Goal: Find specific page/section: Find specific page/section

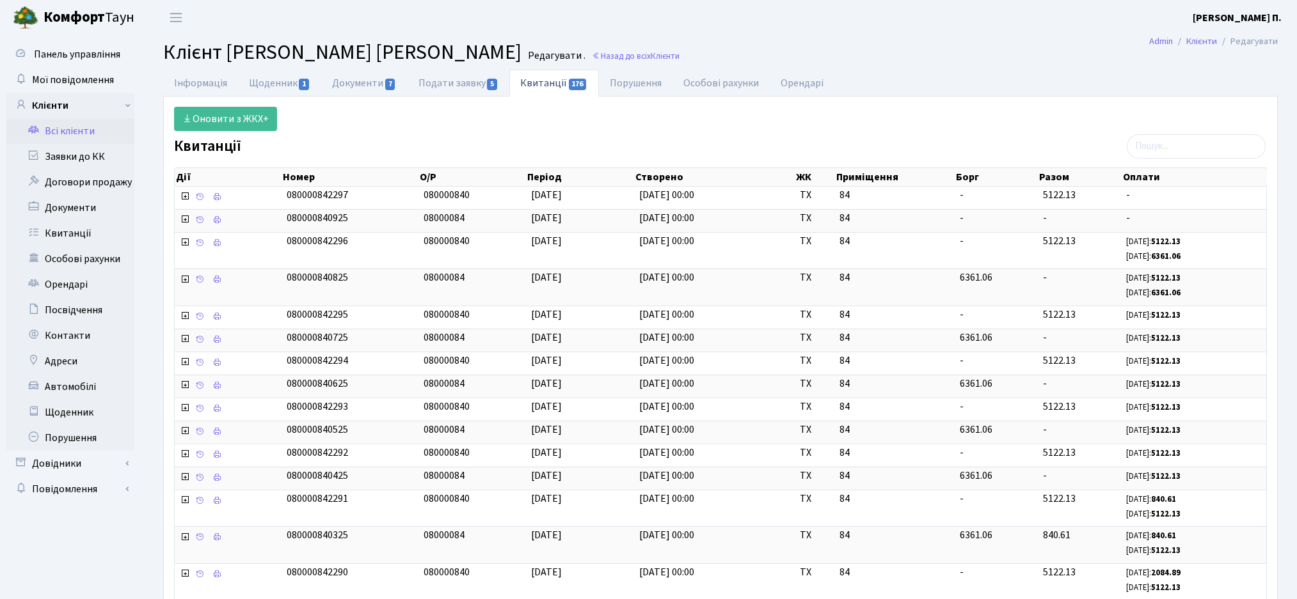
select select "25"
click at [77, 137] on link "Всі клієнти" at bounding box center [70, 131] width 128 height 26
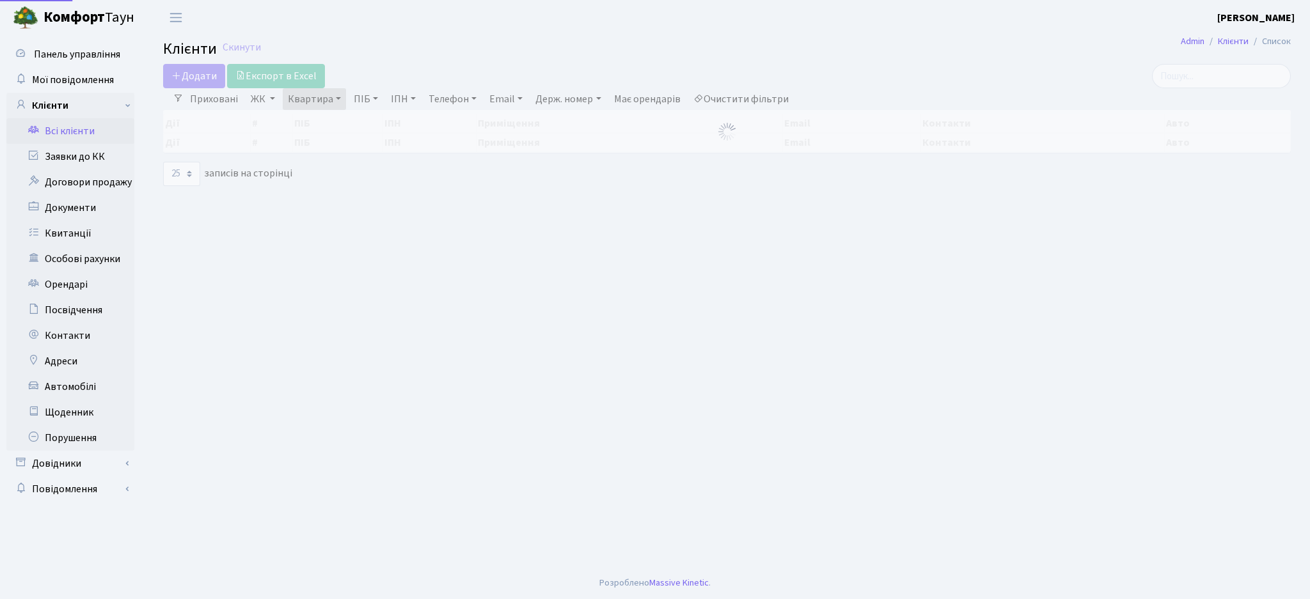
select select "25"
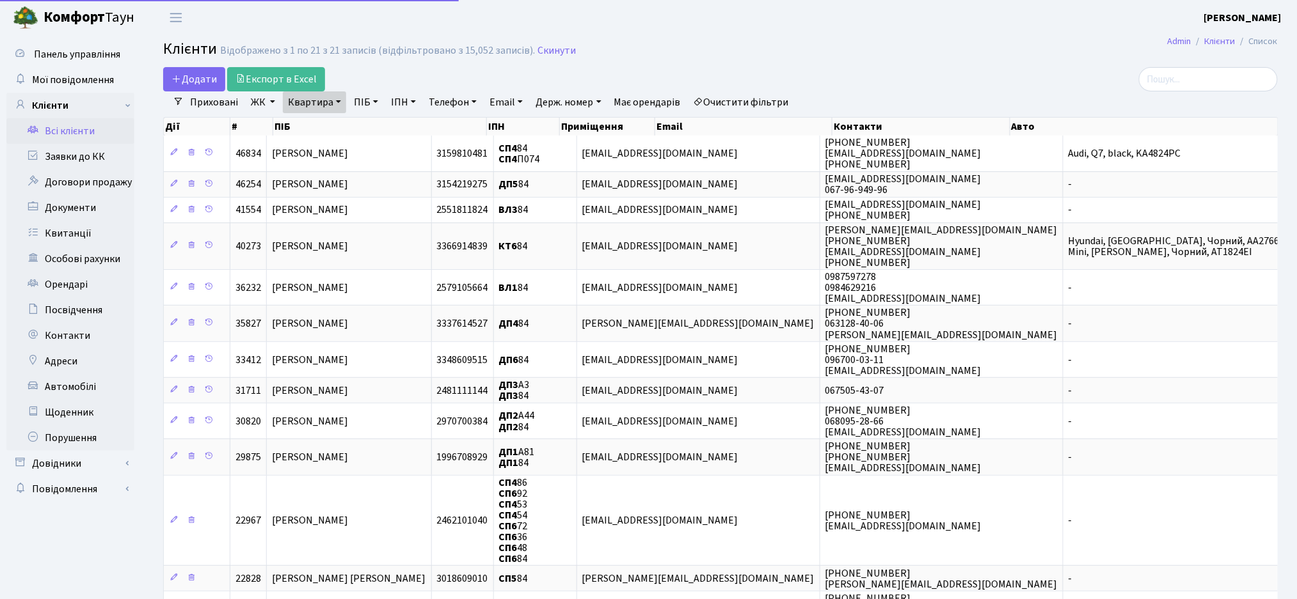
click at [253, 99] on link "ЖК" at bounding box center [263, 102] width 35 height 22
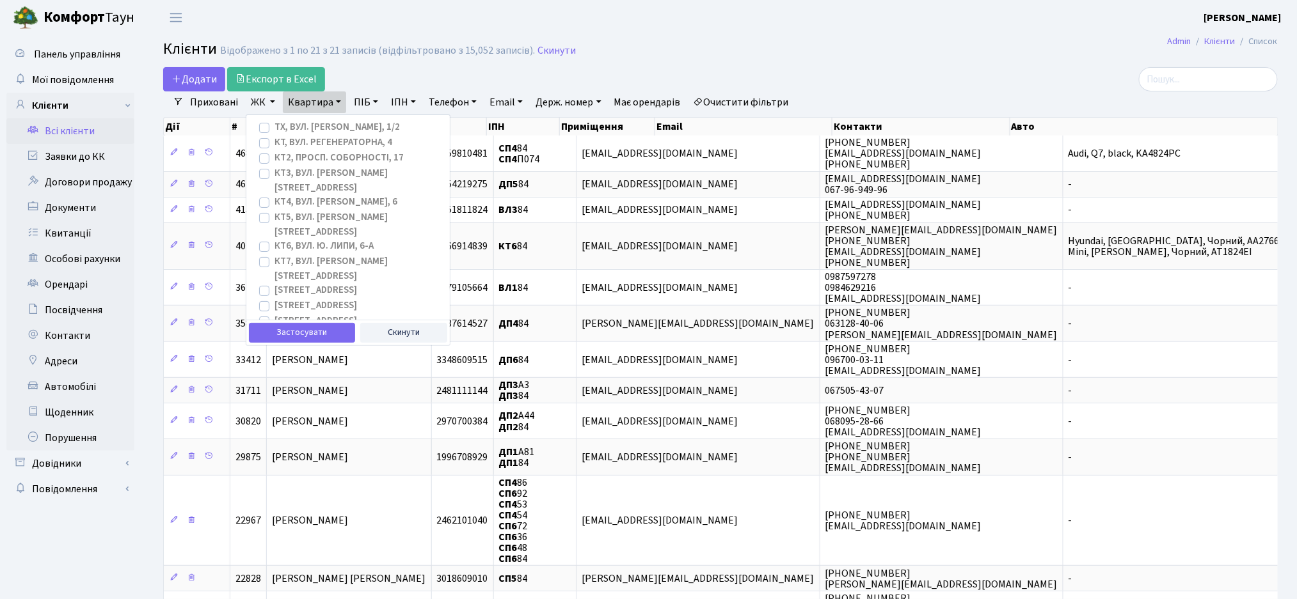
click at [274, 127] on label "ТХ, вул. Ділова, 1/2" at bounding box center [336, 127] width 125 height 15
click at [274, 127] on input "ТХ, вул. Ділова, 1/2" at bounding box center [278, 124] width 8 height 8
click at [319, 335] on button "Застосувати" at bounding box center [302, 333] width 106 height 20
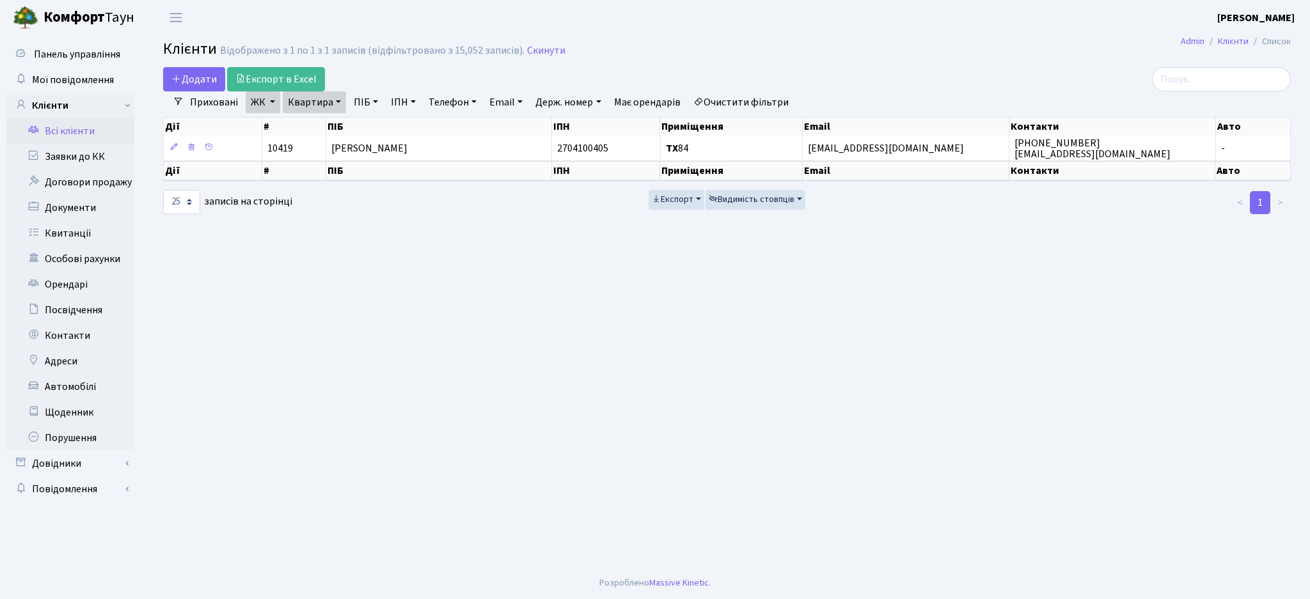
click at [246, 107] on link "ЖК" at bounding box center [263, 102] width 35 height 22
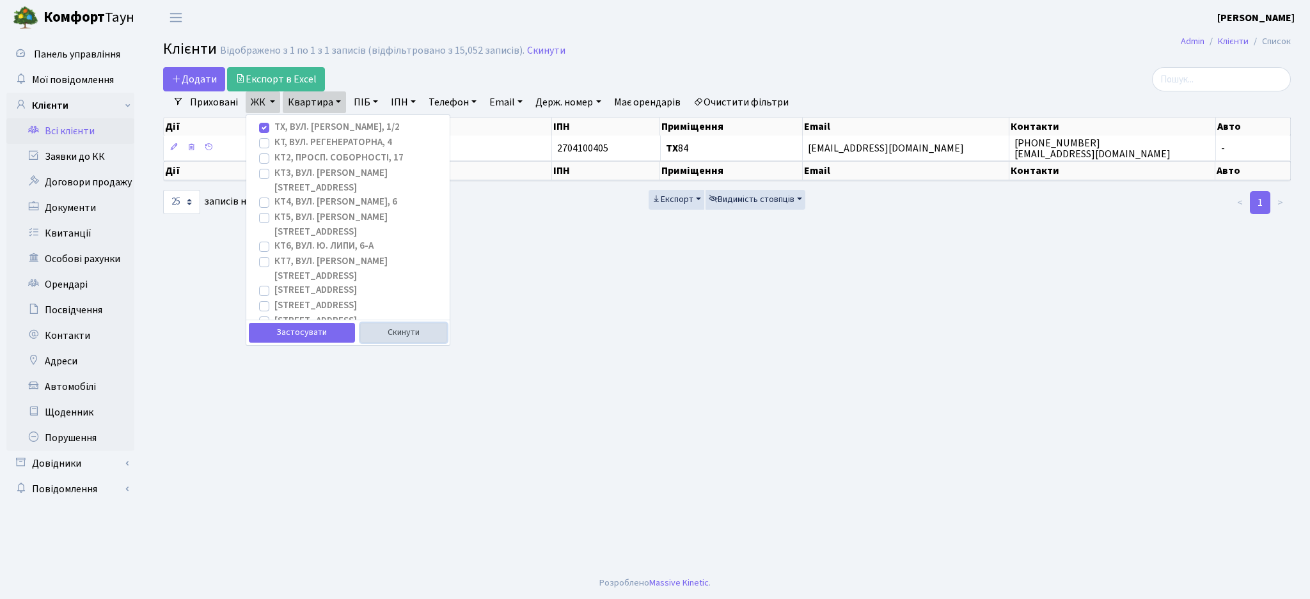
click at [405, 342] on button "Скинути" at bounding box center [404, 333] width 88 height 20
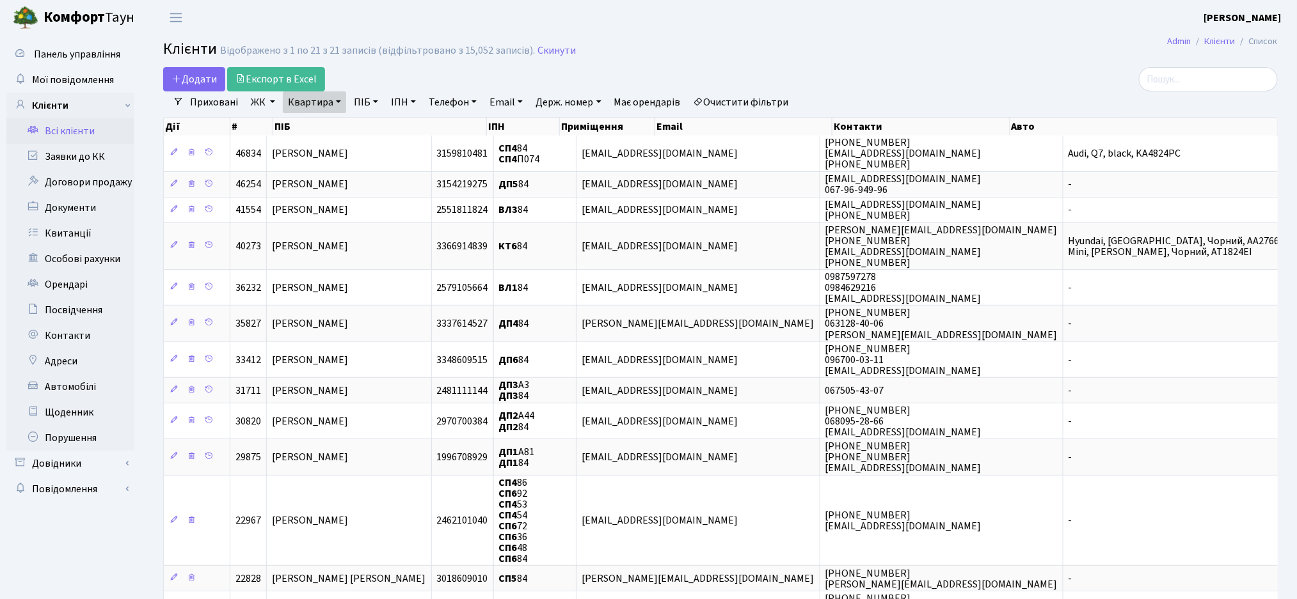
click at [742, 99] on link "Очистити фільтри" at bounding box center [741, 102] width 106 height 22
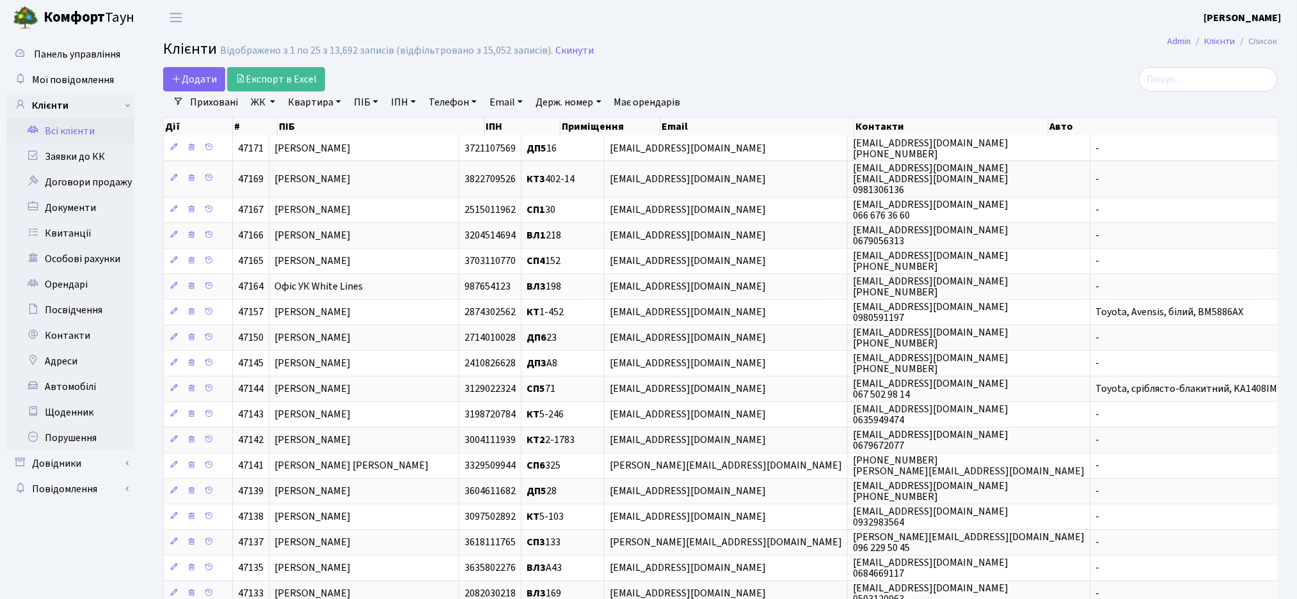
click at [251, 97] on link "ЖК" at bounding box center [263, 102] width 35 height 22
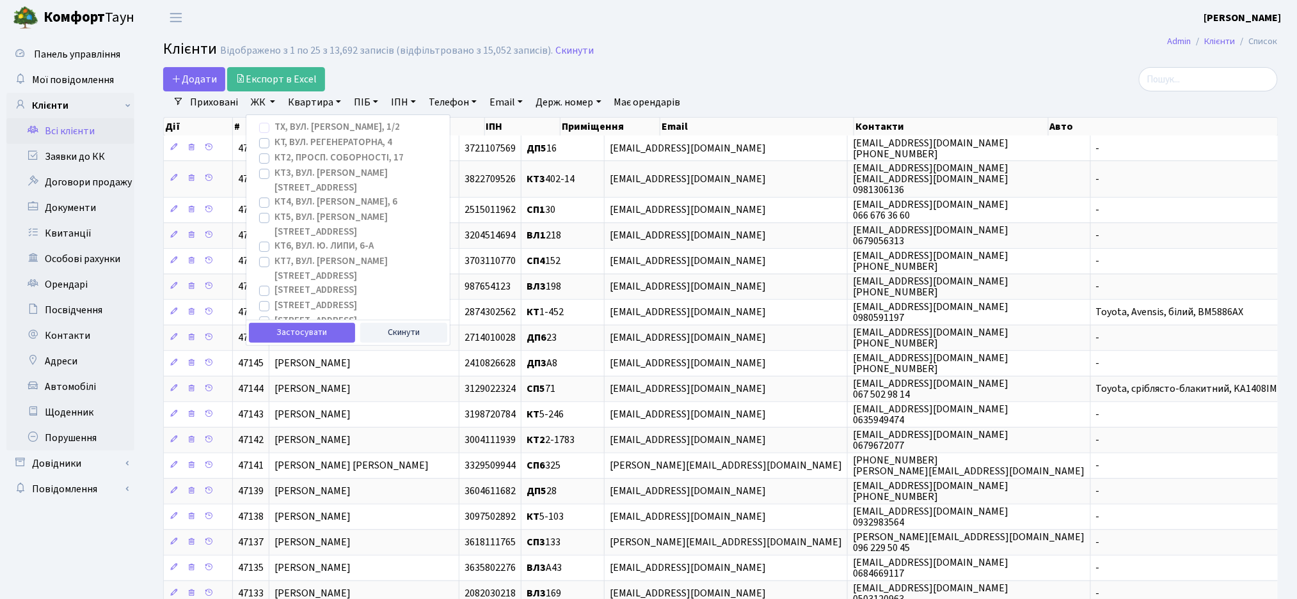
scroll to position [85, 0]
click at [725, 52] on h2 "Клієнти Відображено з 1 по 25 з 13,692 записів (відфільтровано з 15,052 записів…" at bounding box center [720, 51] width 1114 height 22
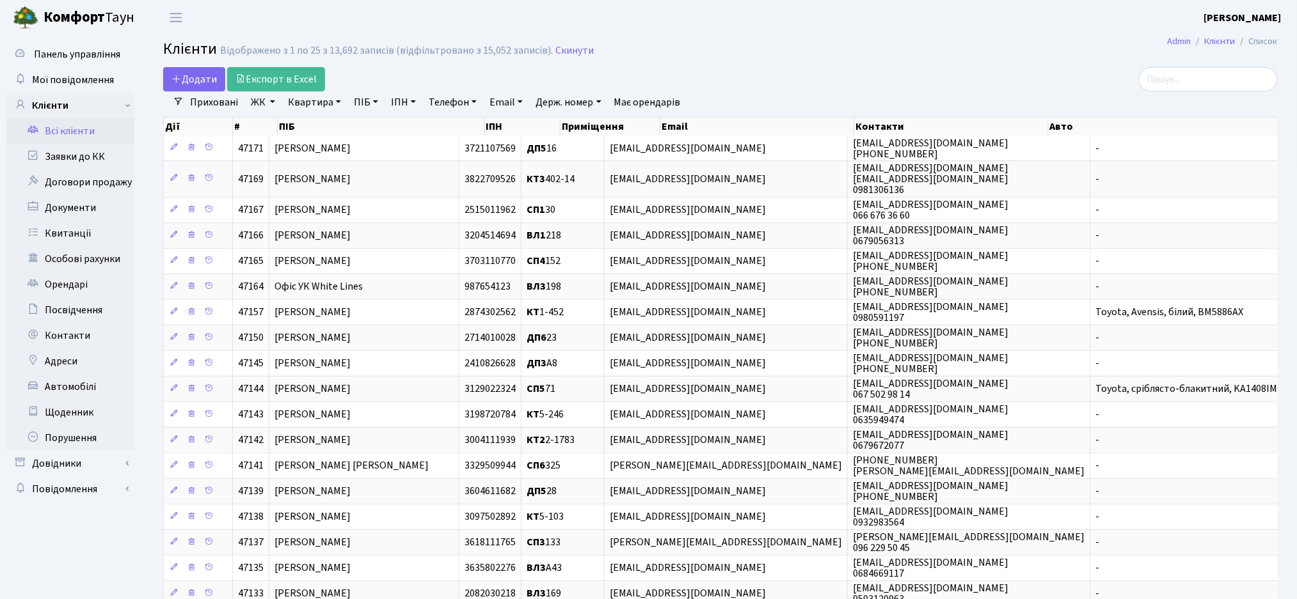
click at [267, 106] on link "ЖК" at bounding box center [263, 102] width 35 height 22
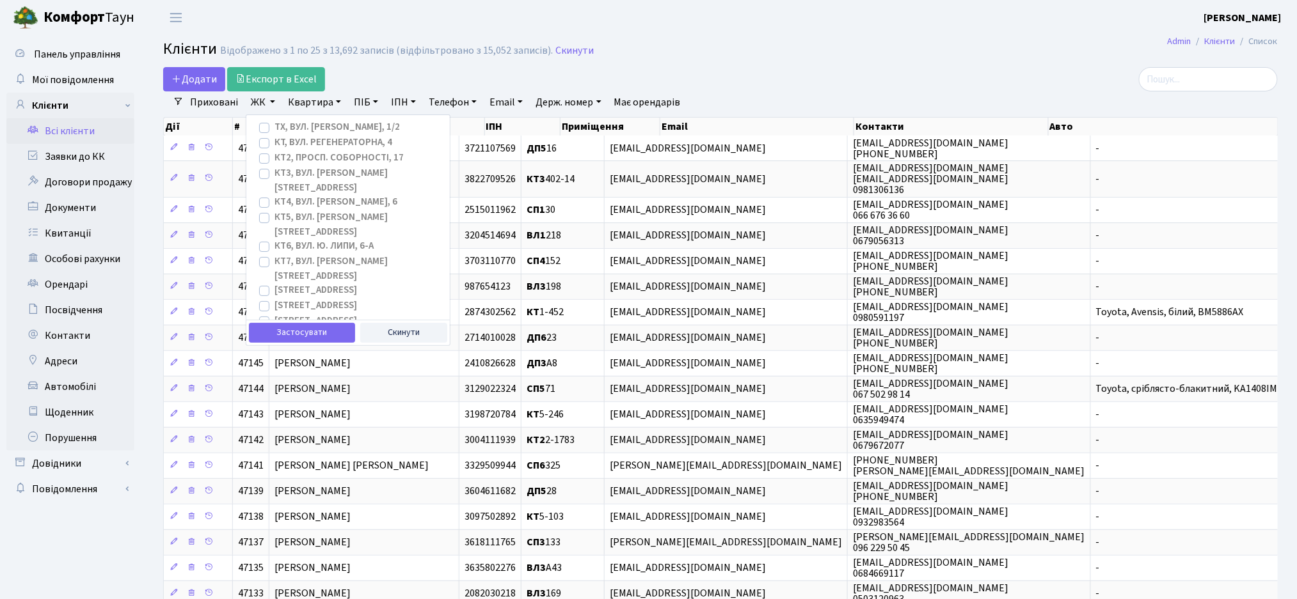
click at [274, 130] on label "ТХ, вул. [PERSON_NAME], 1/2" at bounding box center [336, 127] width 125 height 15
click at [274, 129] on input "ТХ, вул. [PERSON_NAME], 1/2" at bounding box center [278, 124] width 8 height 8
checkbox input "true"
click at [306, 105] on link "Квартира" at bounding box center [314, 102] width 63 height 22
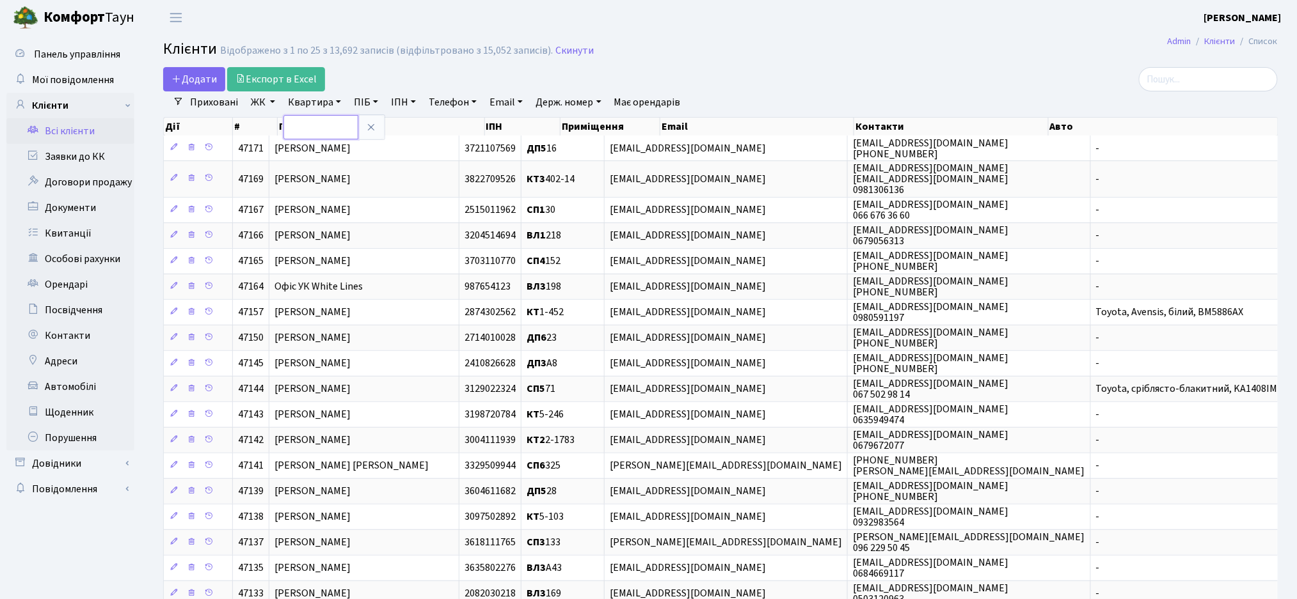
click at [307, 120] on input "text" at bounding box center [320, 127] width 75 height 24
click at [324, 132] on input "text" at bounding box center [320, 127] width 75 height 24
type input "84"
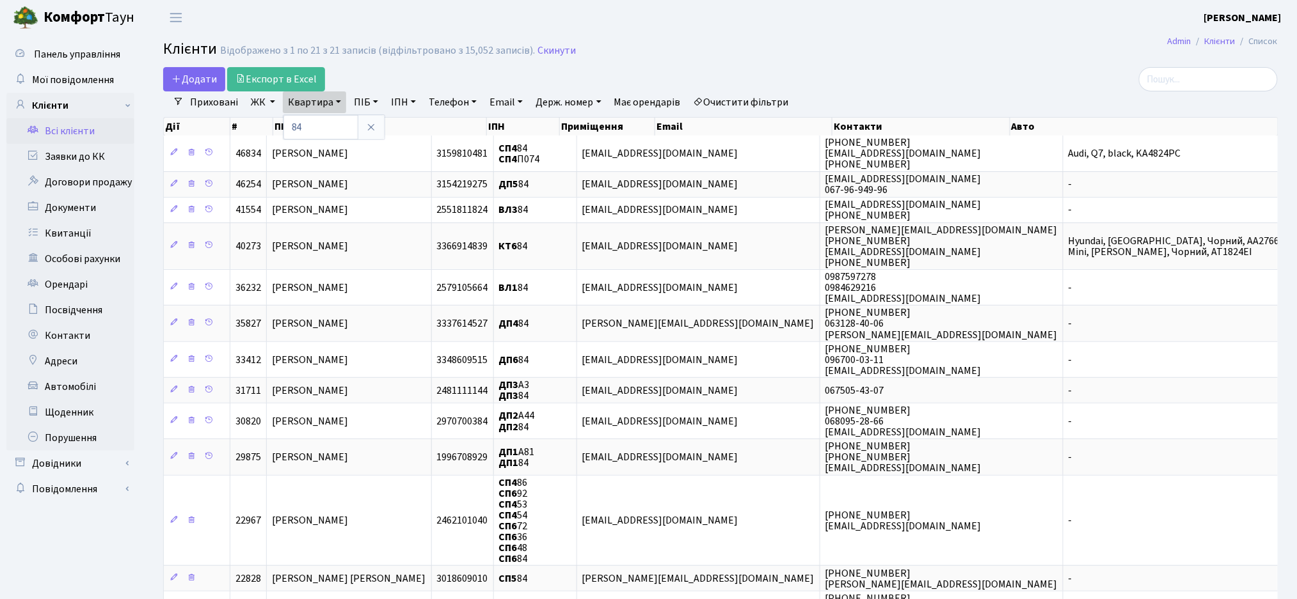
click at [246, 103] on link "ЖК" at bounding box center [263, 102] width 35 height 22
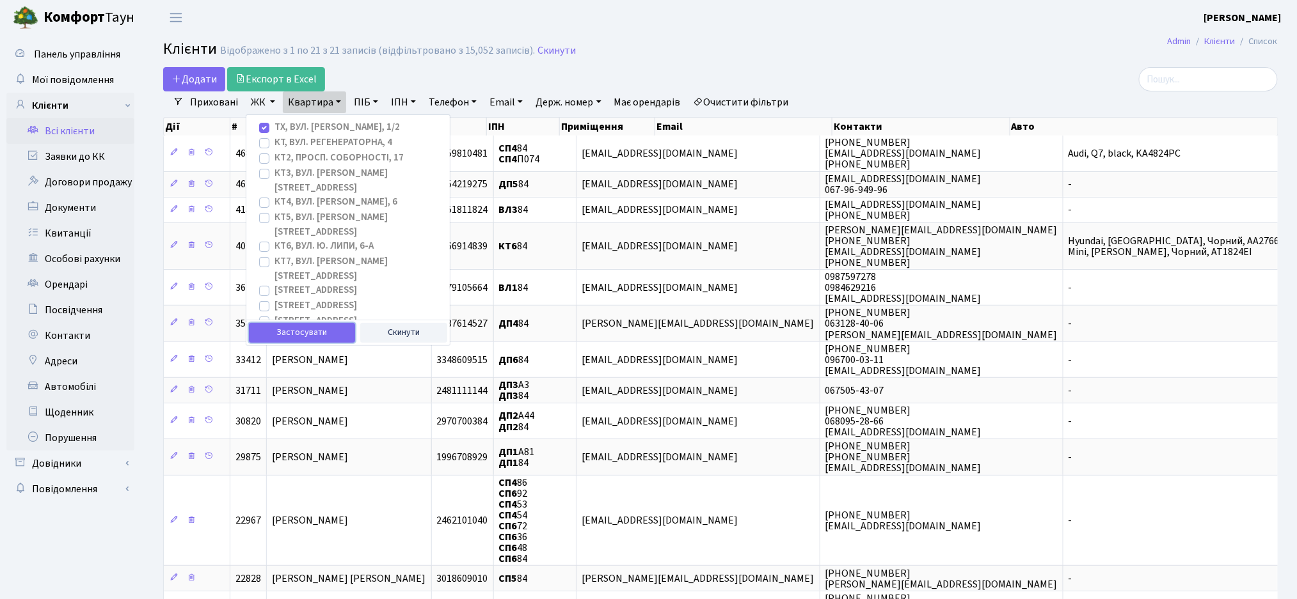
click at [285, 332] on button "Застосувати" at bounding box center [302, 333] width 106 height 20
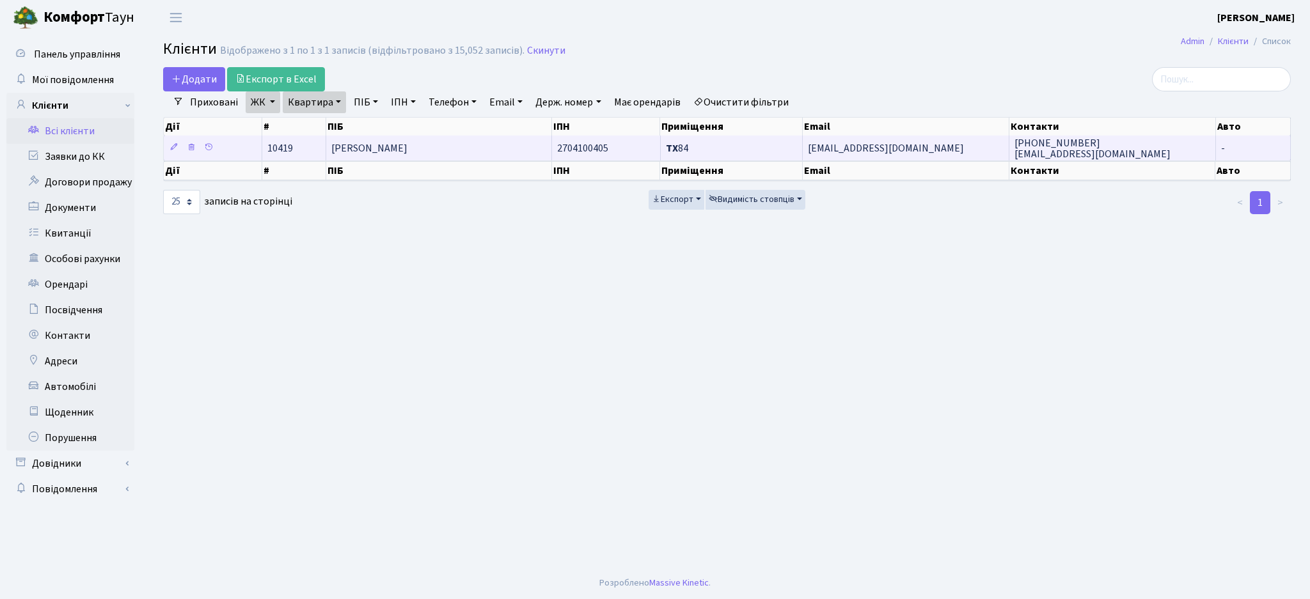
click at [494, 148] on td "[PERSON_NAME]" at bounding box center [439, 148] width 226 height 25
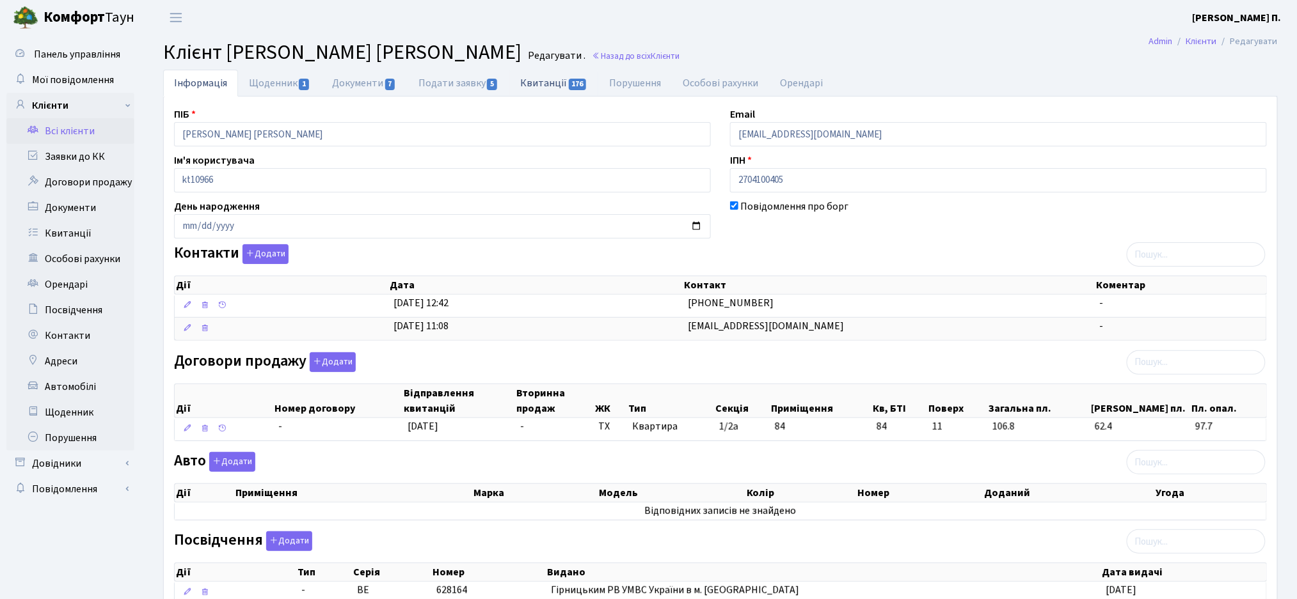
click at [538, 88] on link "Квитанції 176" at bounding box center [553, 83] width 89 height 26
select select "25"
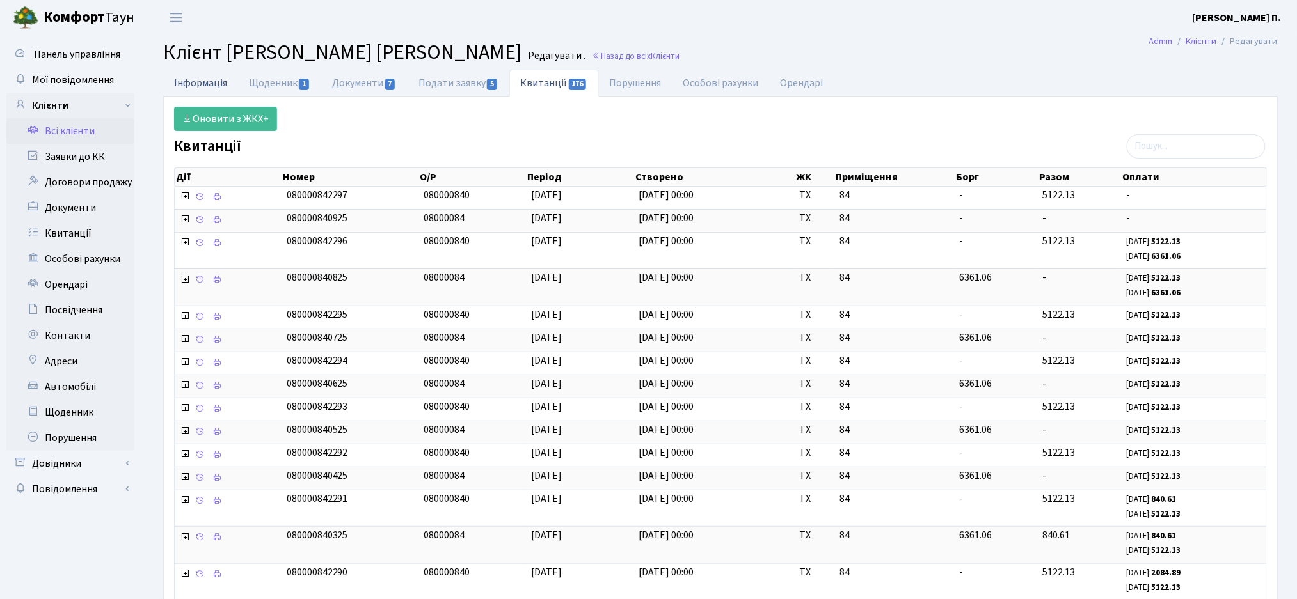
click at [186, 90] on link "Інформація" at bounding box center [200, 83] width 75 height 26
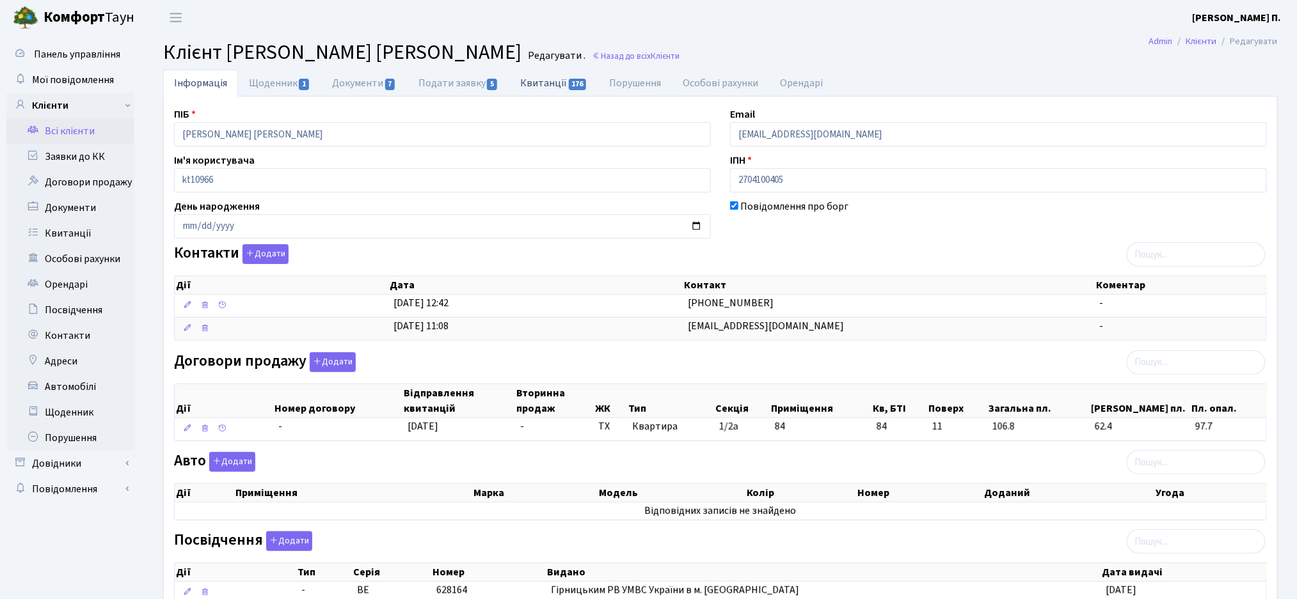
click at [541, 83] on link "Квитанції 176" at bounding box center [553, 83] width 89 height 26
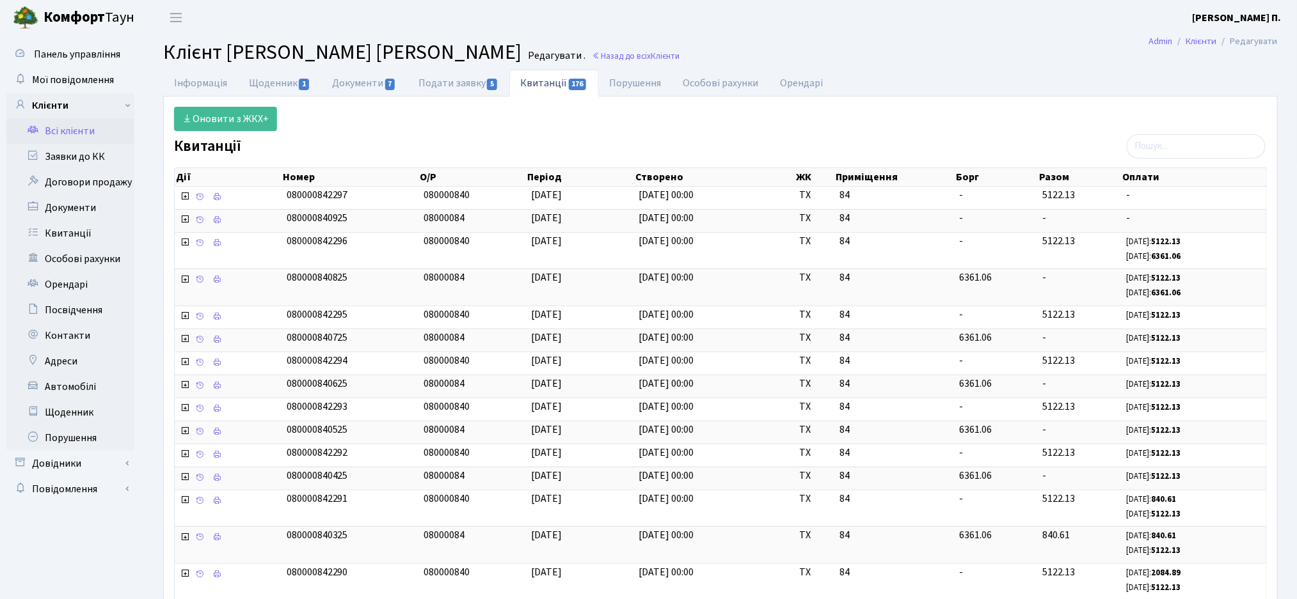
drag, startPoint x: 86, startPoint y: 133, endPoint x: 228, endPoint y: 126, distance: 142.8
click at [86, 133] on link "Всі клієнти" at bounding box center [70, 131] width 128 height 26
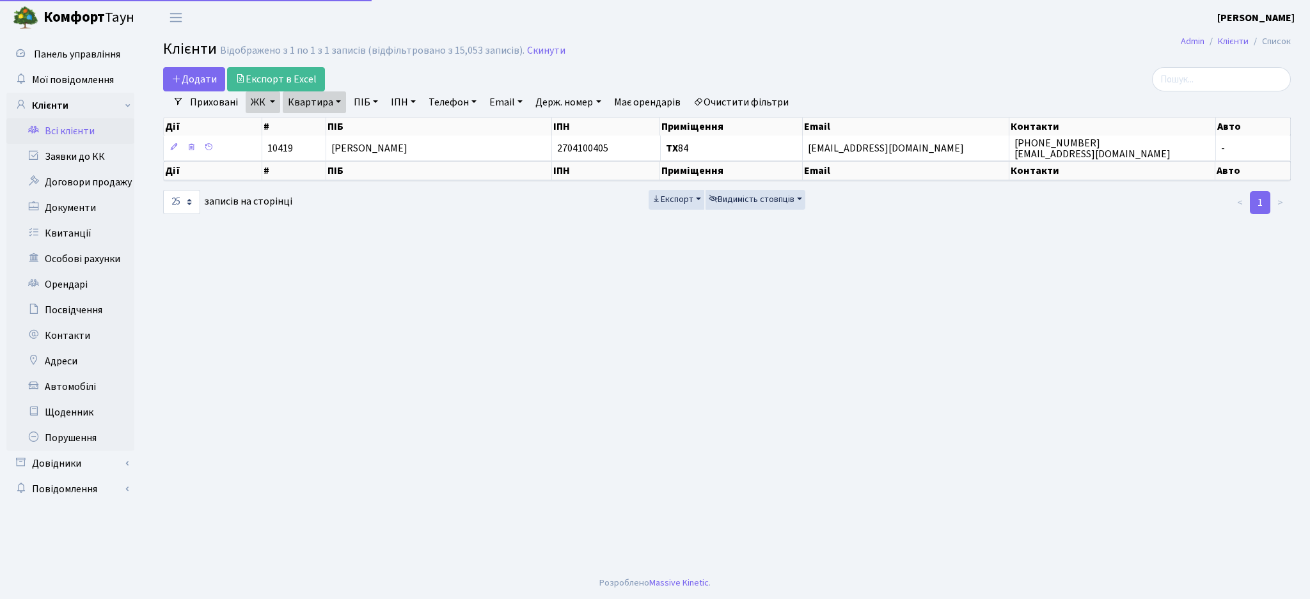
select select "25"
click at [1194, 70] on input "search" at bounding box center [1221, 79] width 139 height 24
paste input "[PERSON_NAME]"
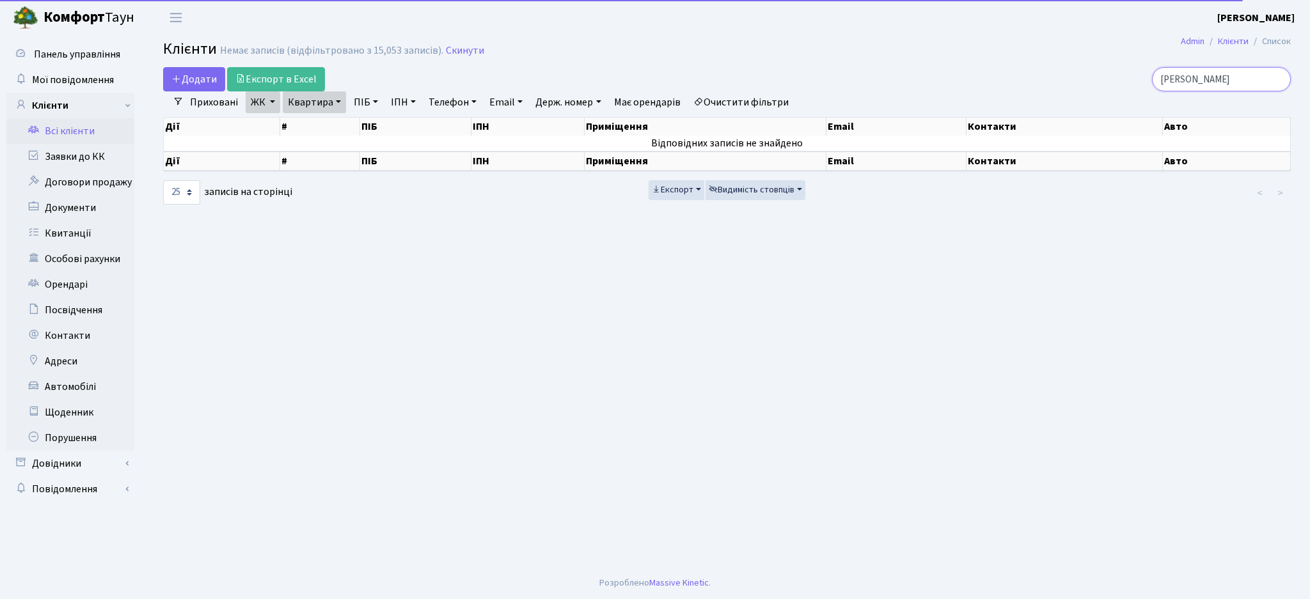
type input "[PERSON_NAME]"
click at [757, 95] on link "Очистити фільтри" at bounding box center [741, 102] width 106 height 22
